Goal: Communication & Community: Answer question/provide support

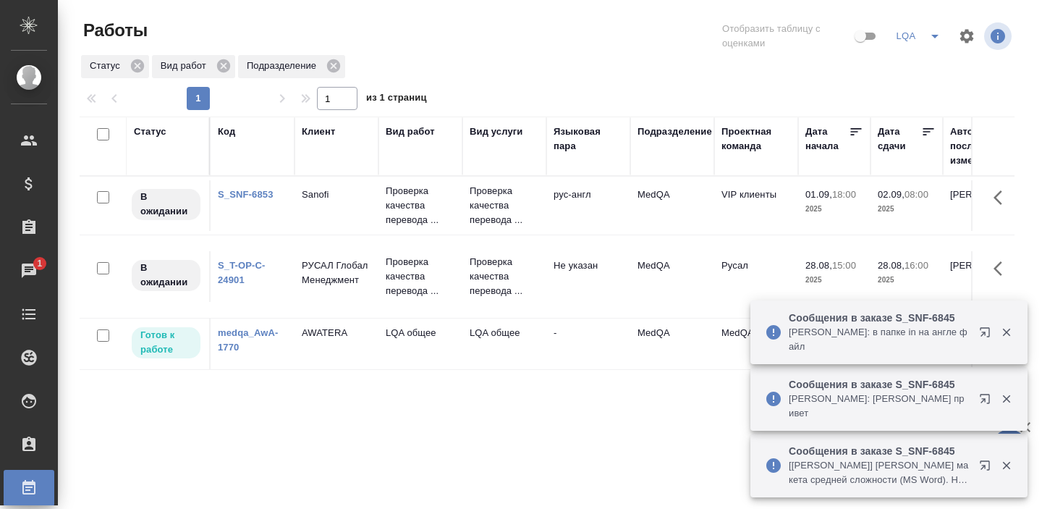
click at [854, 339] on p "[PERSON_NAME]: в папке in на англе файл" at bounding box center [878, 339] width 181 height 29
click at [846, 339] on p "[PERSON_NAME]: в папке in на англе файл" at bounding box center [878, 339] width 181 height 29
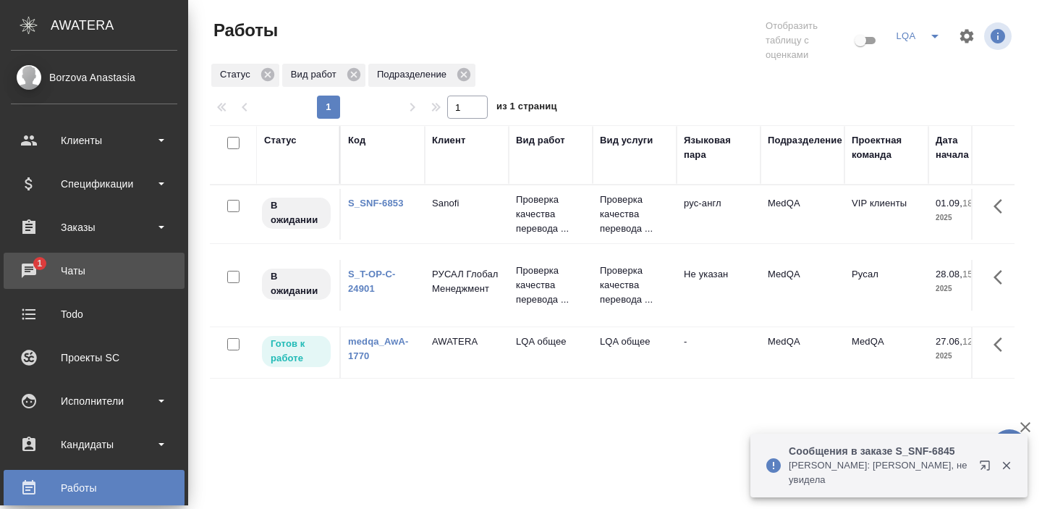
click at [99, 273] on div "Чаты" at bounding box center [94, 271] width 166 height 22
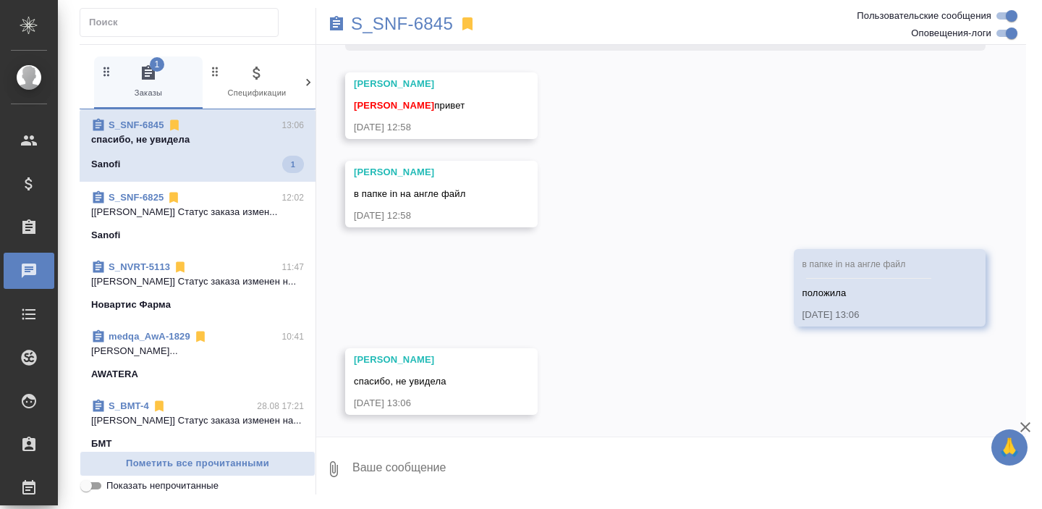
scroll to position [8571, 0]
click at [158, 145] on p "[PERSON_NAME] привет! сейчас все на ме..." at bounding box center [197, 139] width 213 height 14
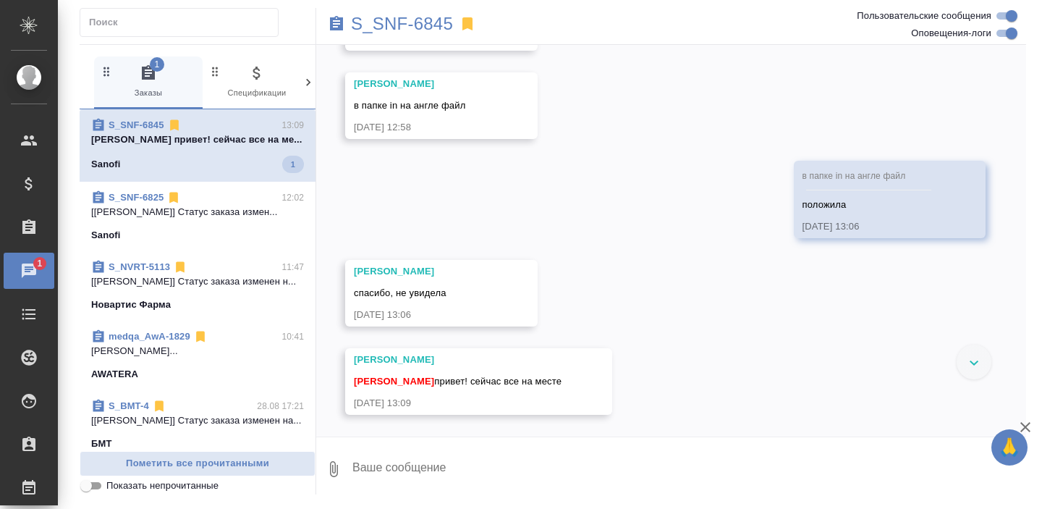
scroll to position [8660, 0]
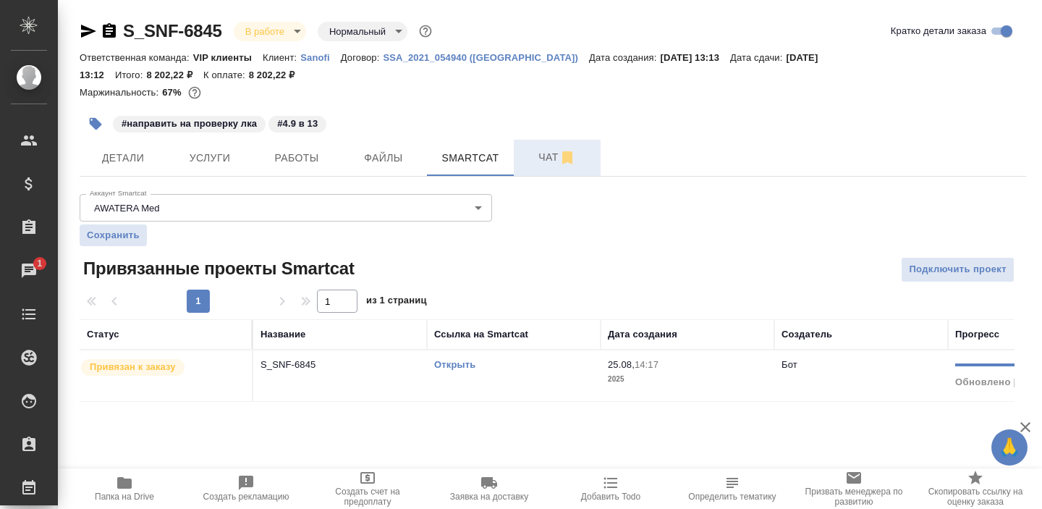
click at [537, 152] on span "Чат" at bounding box center [556, 157] width 69 height 18
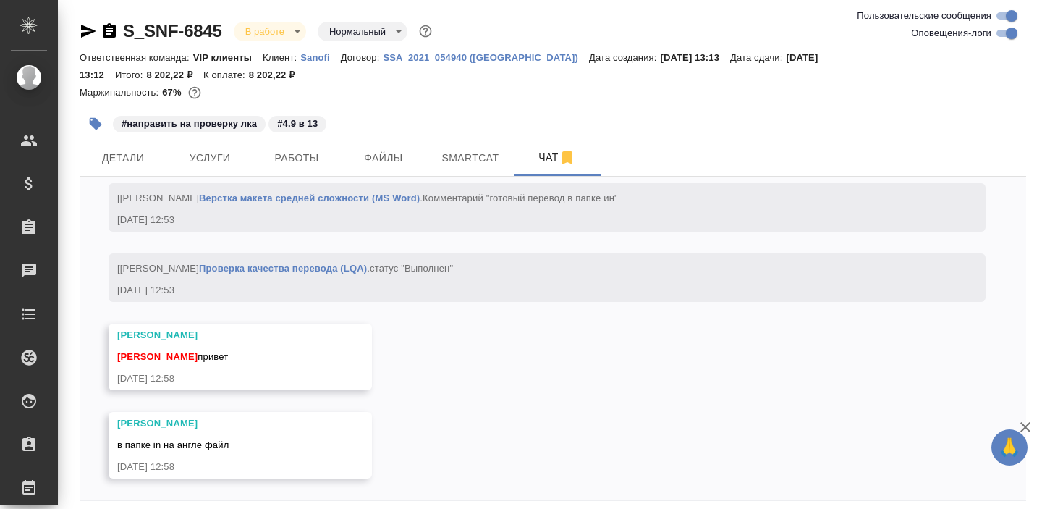
scroll to position [57, 0]
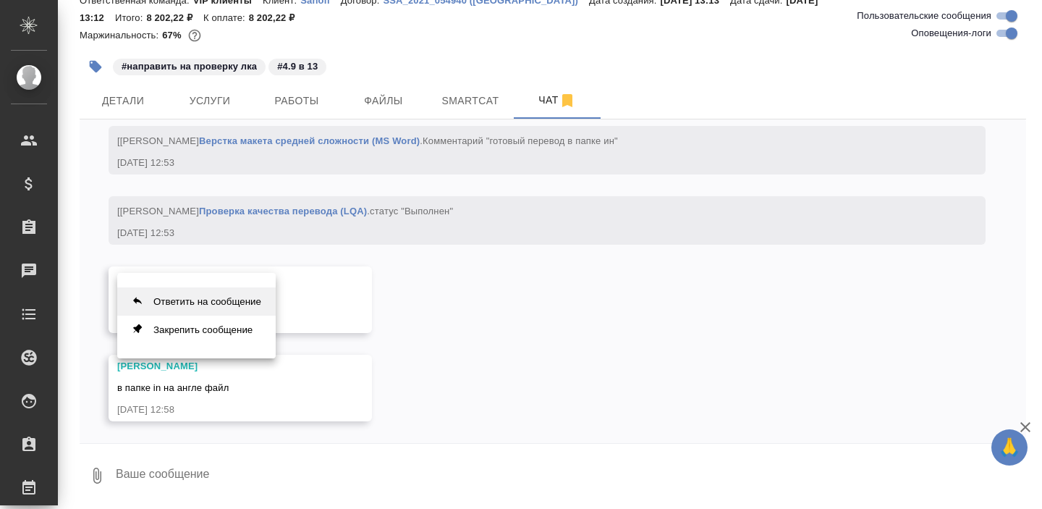
click at [245, 309] on button "Ответить на сообщение" at bounding box center [196, 301] width 158 height 28
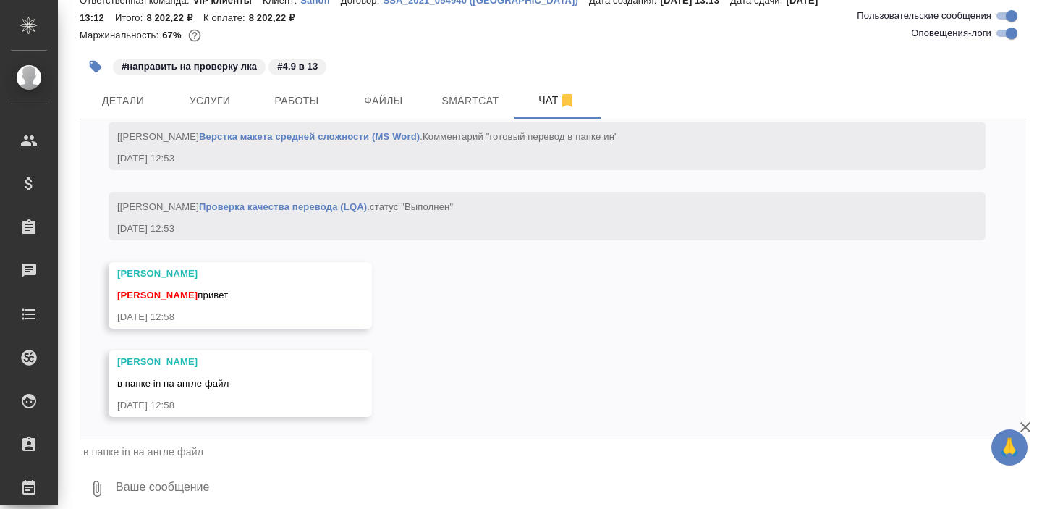
click at [144, 451] on span "в папке in на англе файл" at bounding box center [143, 452] width 120 height 12
click at [136, 500] on textarea at bounding box center [569, 488] width 911 height 49
type textarea "положила"
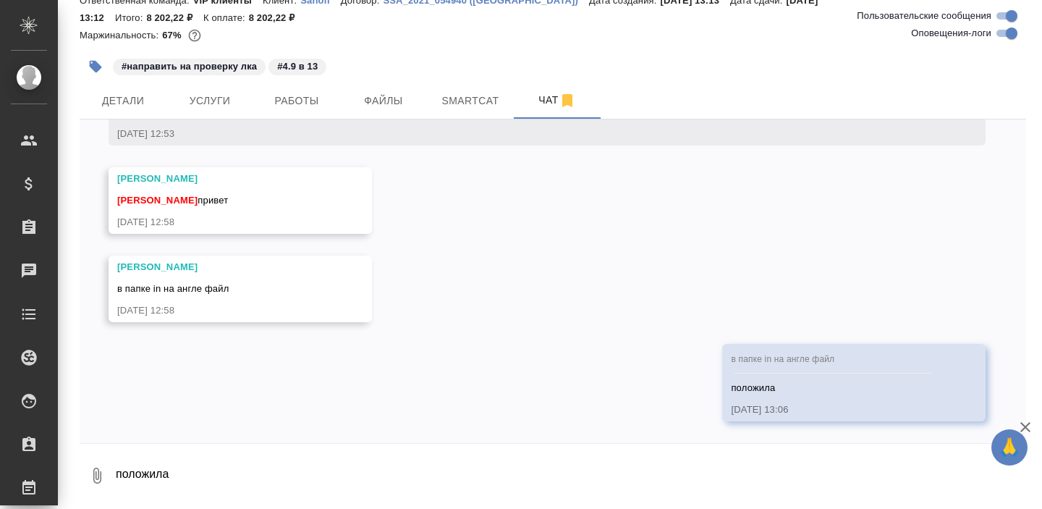
scroll to position [7872, 0]
